Goal: Information Seeking & Learning: Find specific fact

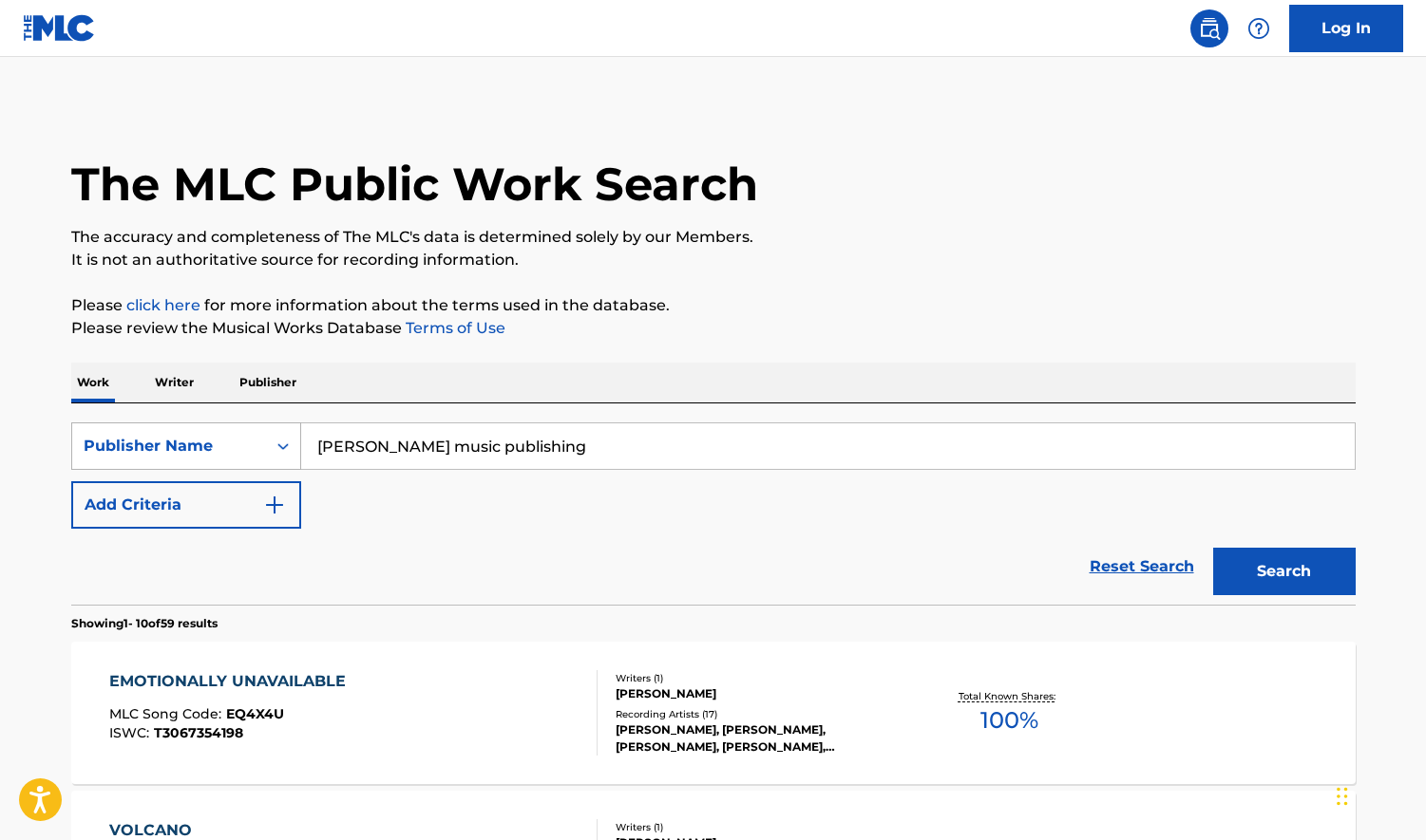
click at [284, 443] on icon "Search Form" at bounding box center [282, 446] width 19 height 19
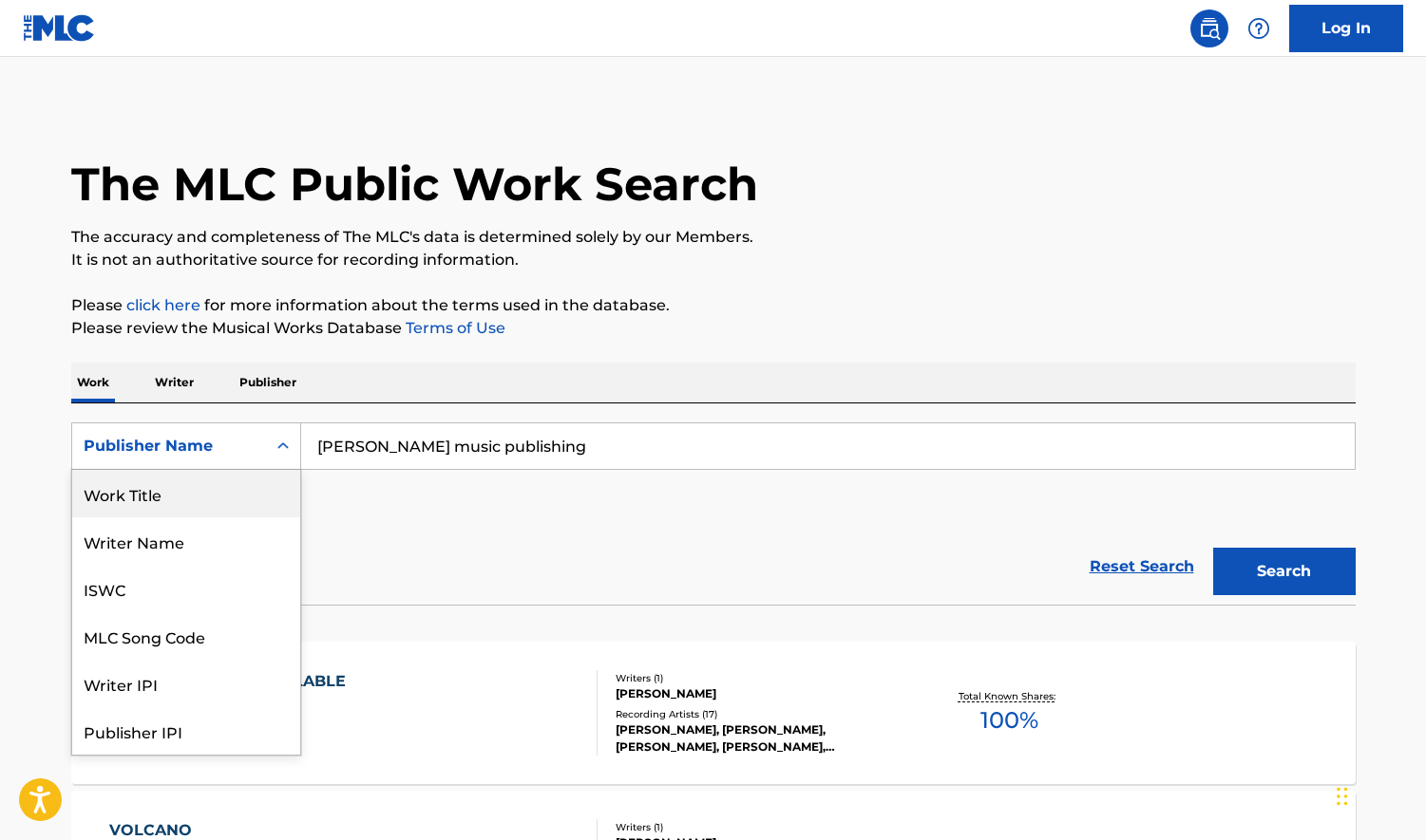
click at [169, 498] on div "Work Title" at bounding box center [186, 494] width 228 height 47
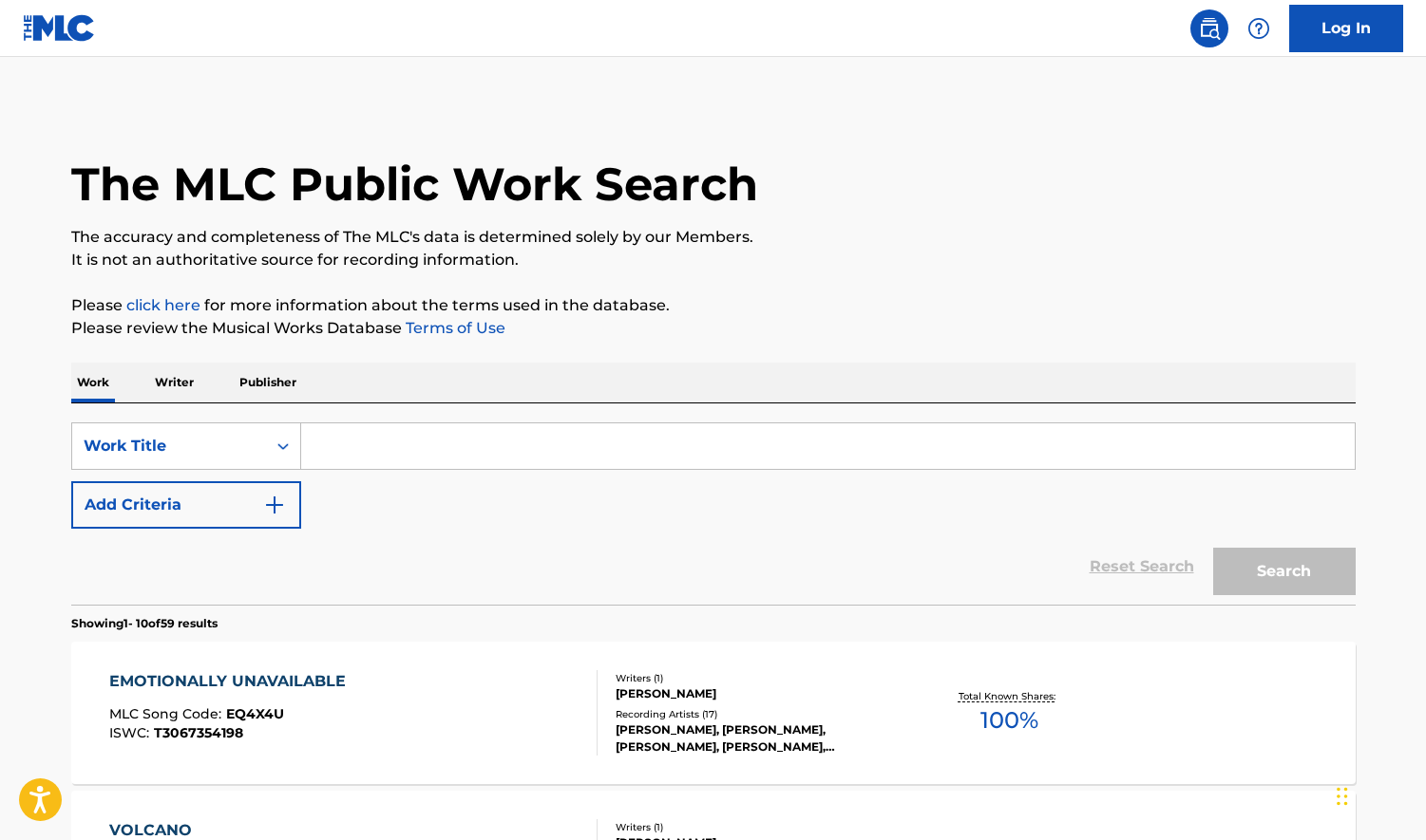
click at [384, 433] on input "Search Form" at bounding box center [828, 446] width 1053 height 45
paste input "Forbidden Colours"
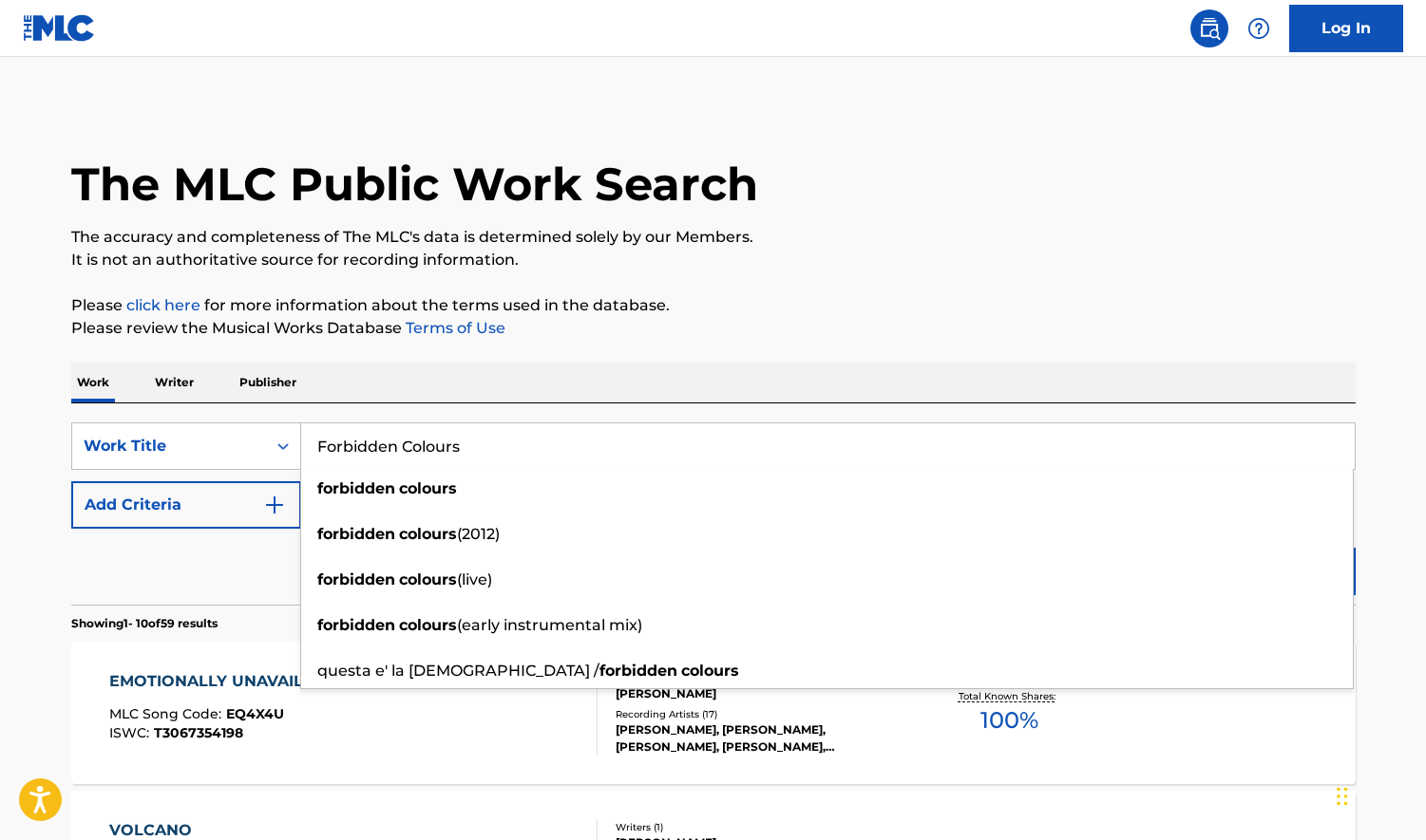
type input "Forbidden Colours"
click at [1000, 246] on p "The accuracy and completeness of The MLC's data is determined solely by our Mem…" at bounding box center [713, 237] width 1284 height 23
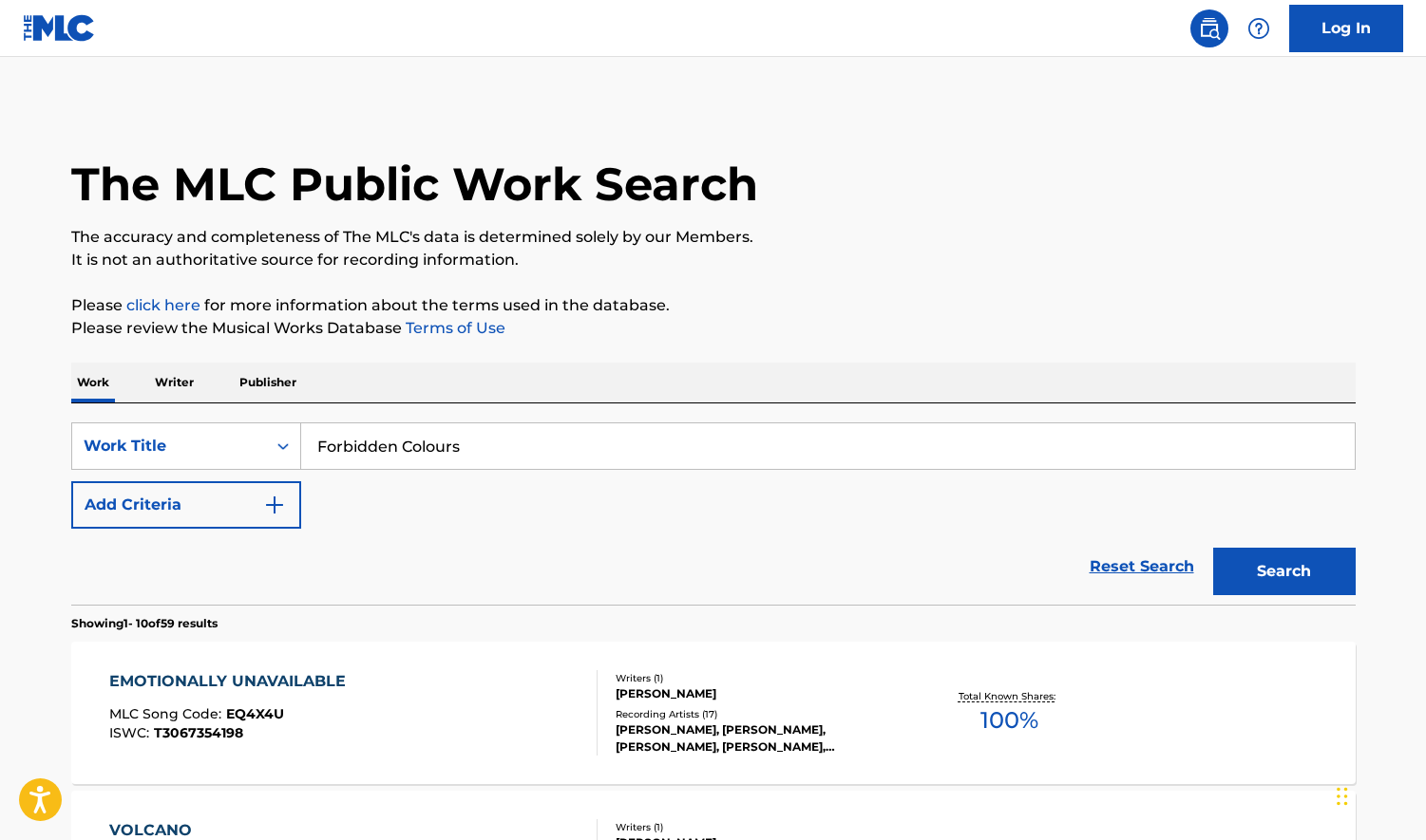
click at [1263, 562] on button "Search" at bounding box center [1283, 571] width 143 height 47
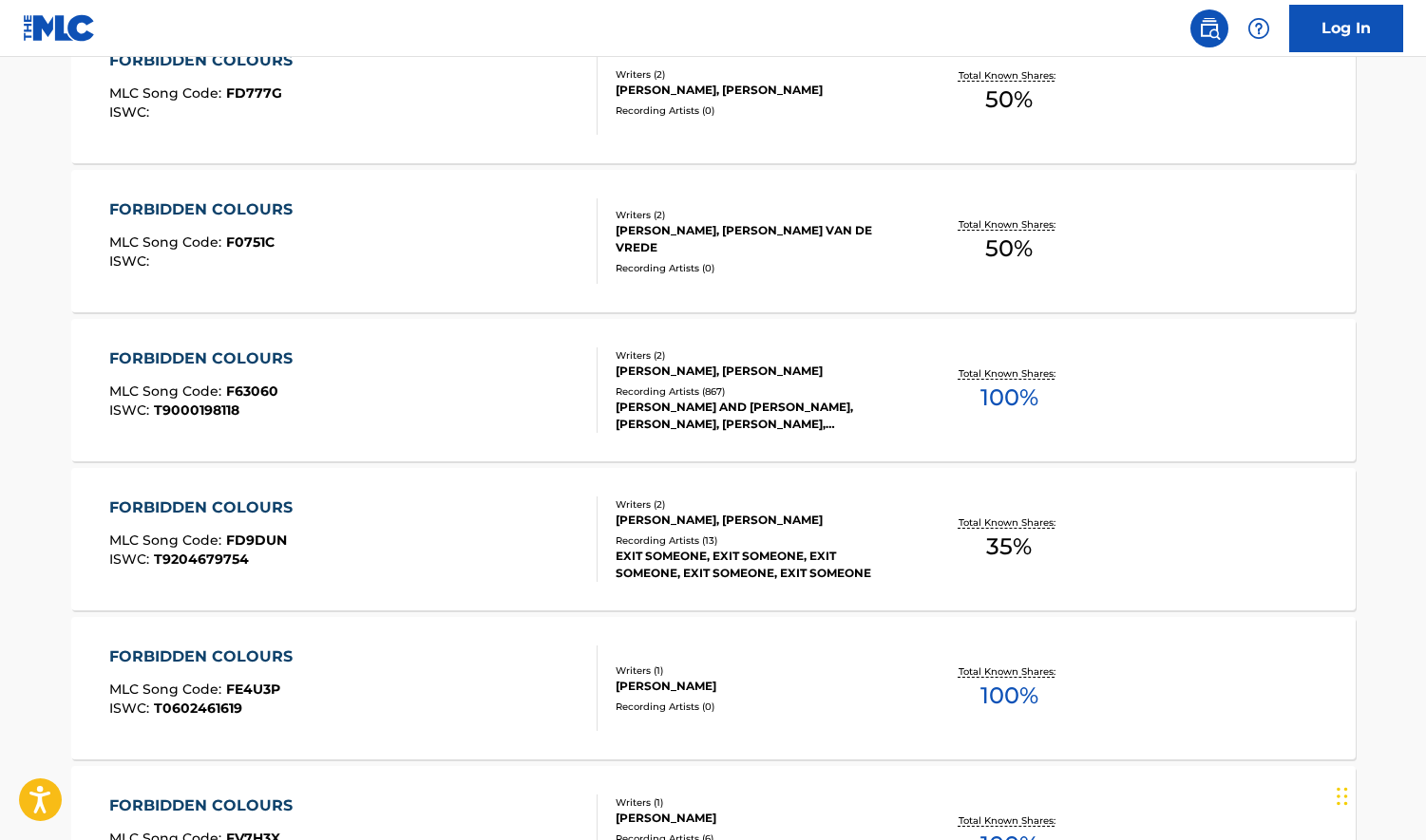
scroll to position [665, 0]
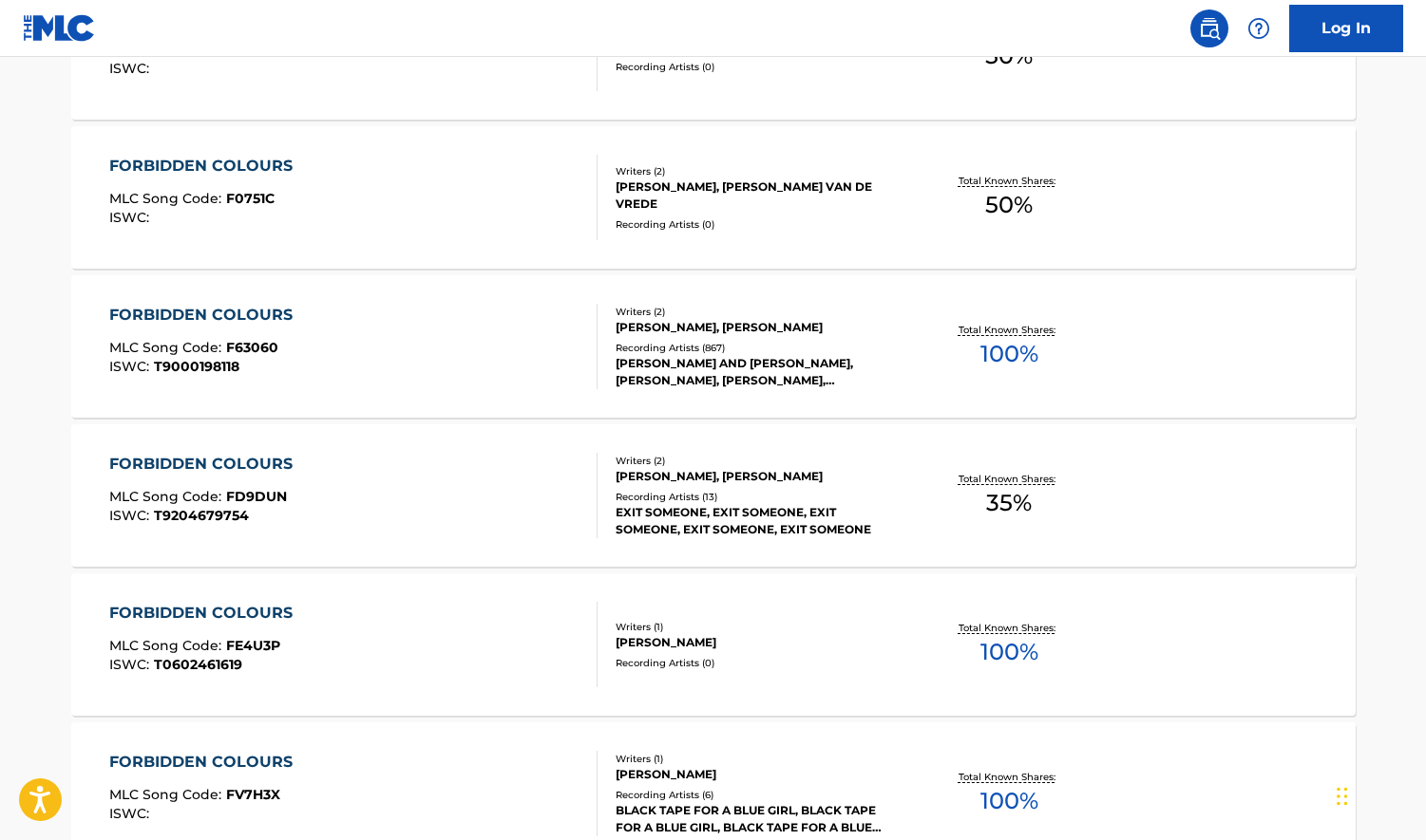
click at [998, 354] on span "100 %" at bounding box center [1009, 354] width 58 height 34
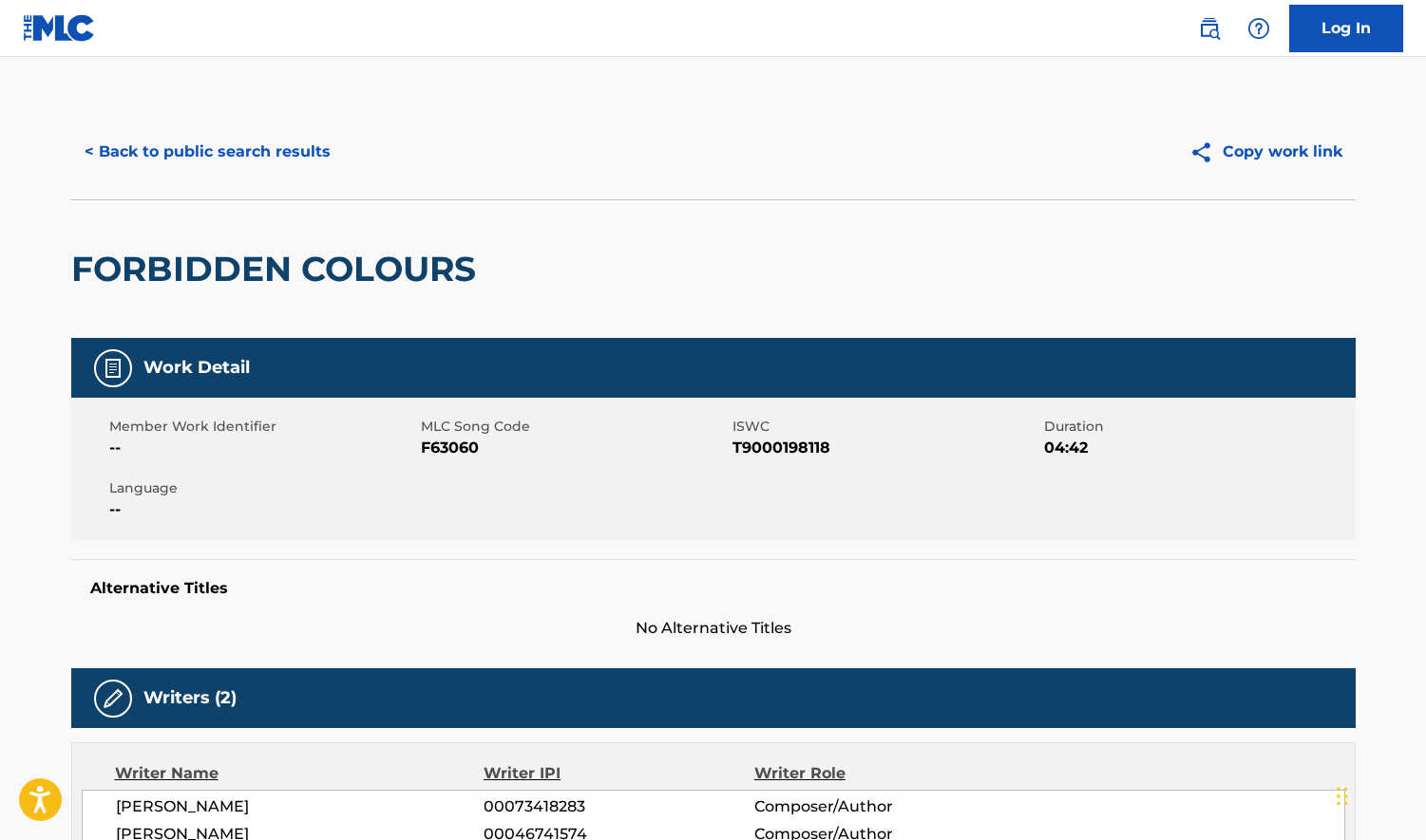
click at [169, 152] on button "< Back to public search results" at bounding box center [207, 151] width 273 height 47
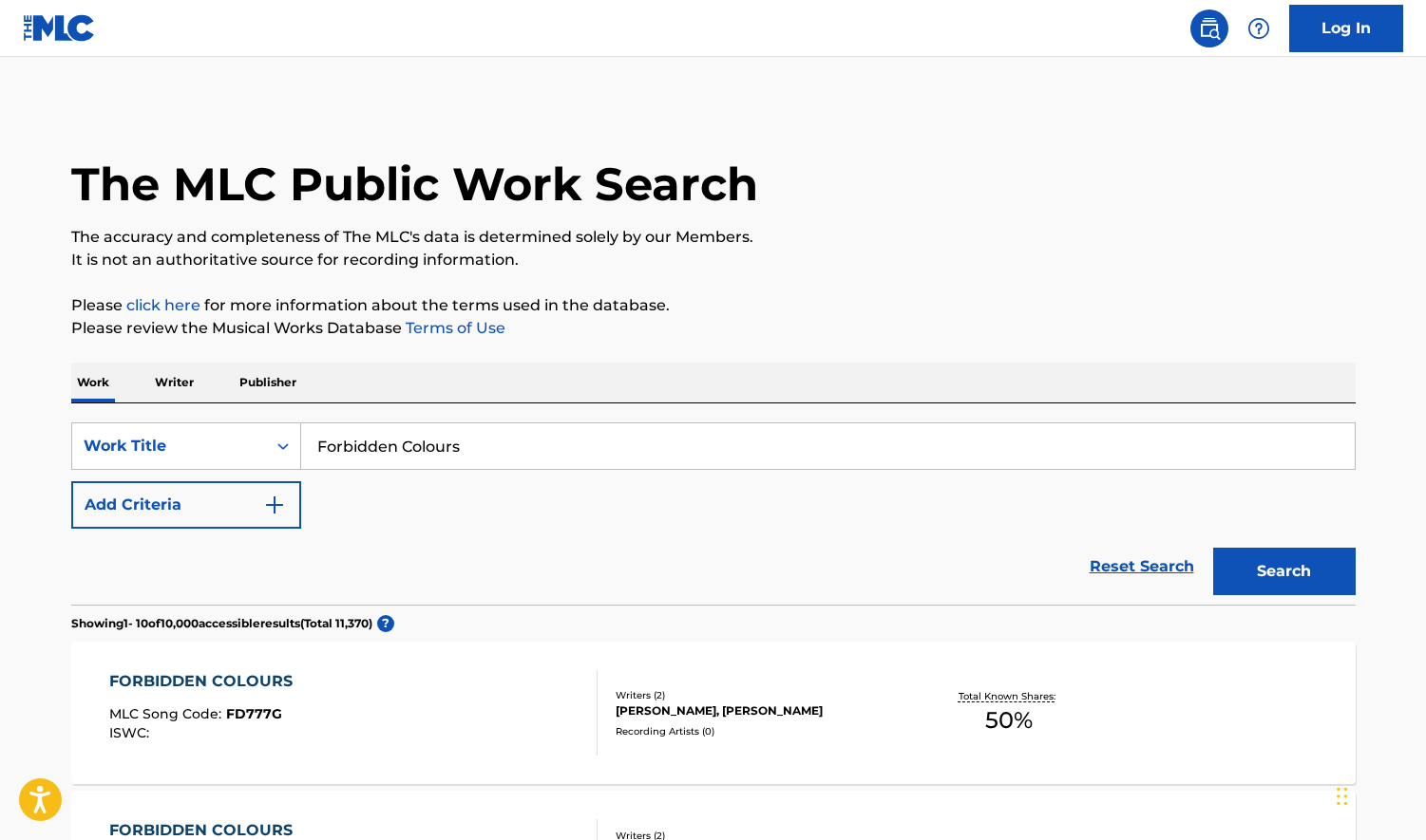
drag, startPoint x: 507, startPoint y: 442, endPoint x: -76, endPoint y: 339, distance: 592.0
click at [0, 339] on html "Accessibility Screen-Reader Guide, Feedback, and Issue Reporting | New window C…" at bounding box center [713, 420] width 1426 height 840
type input "90mh"
click at [1312, 577] on button "Search" at bounding box center [1283, 571] width 143 height 47
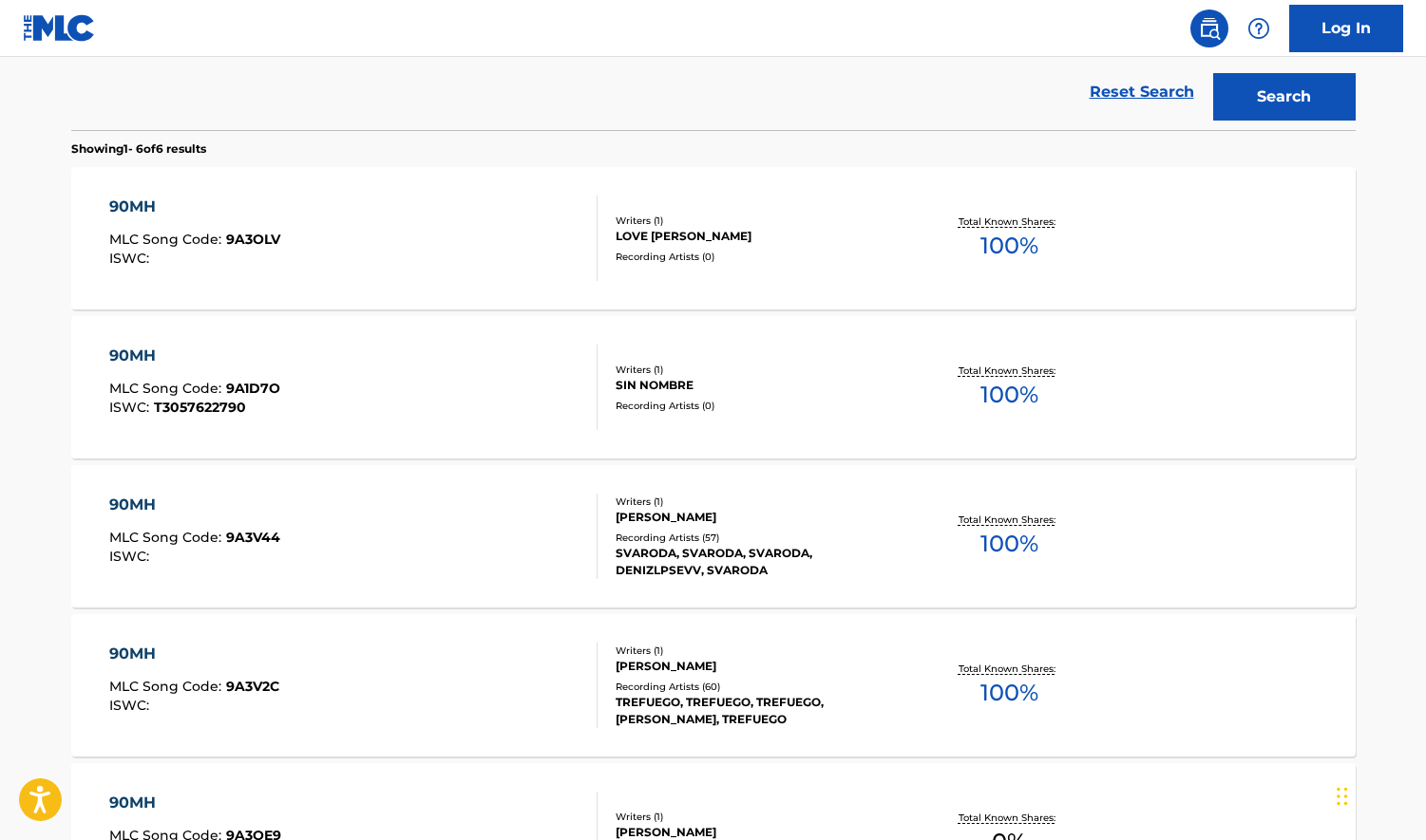
scroll to position [570, 0]
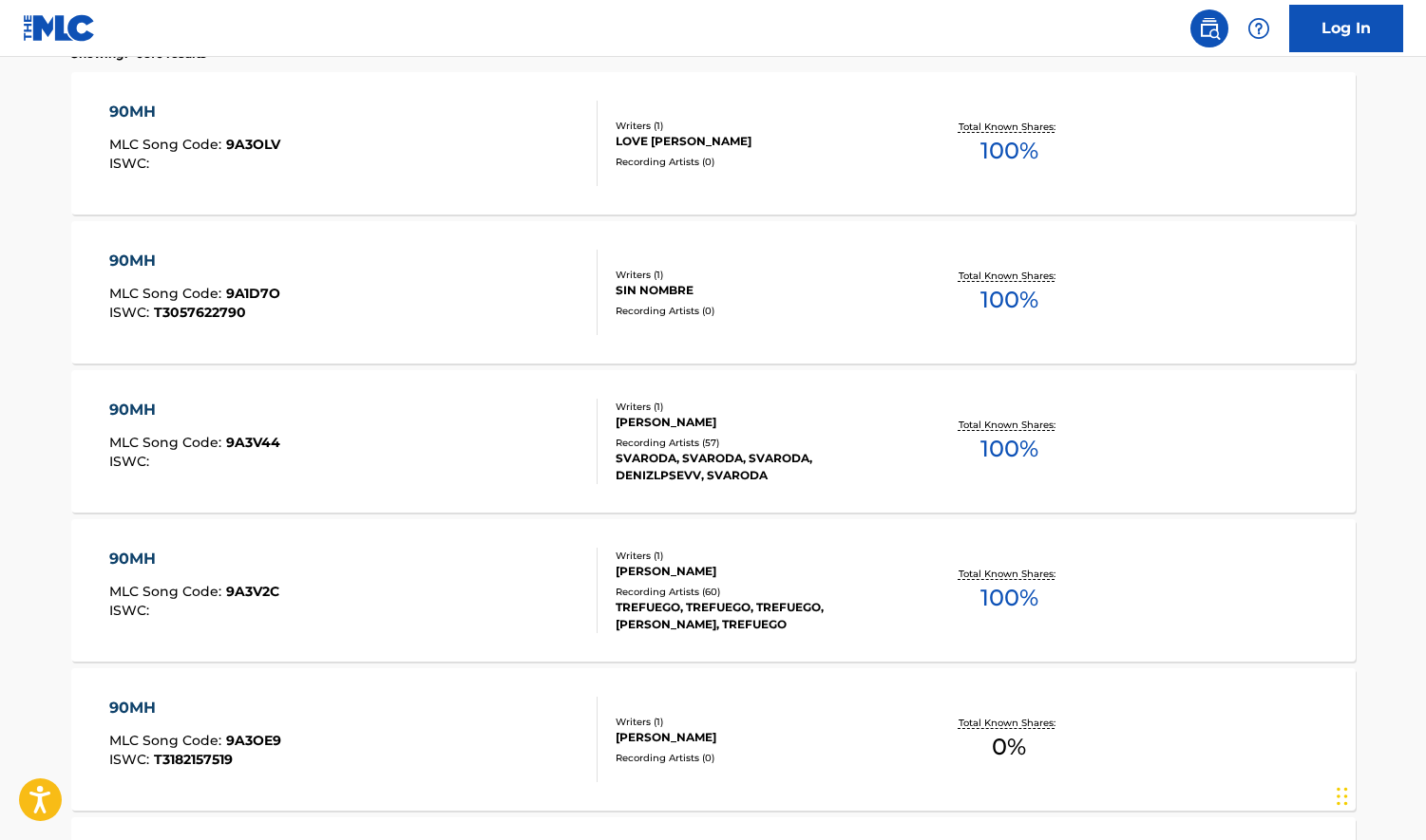
click at [1005, 446] on span "100 %" at bounding box center [1009, 449] width 58 height 34
